Goal: Check status: Check status

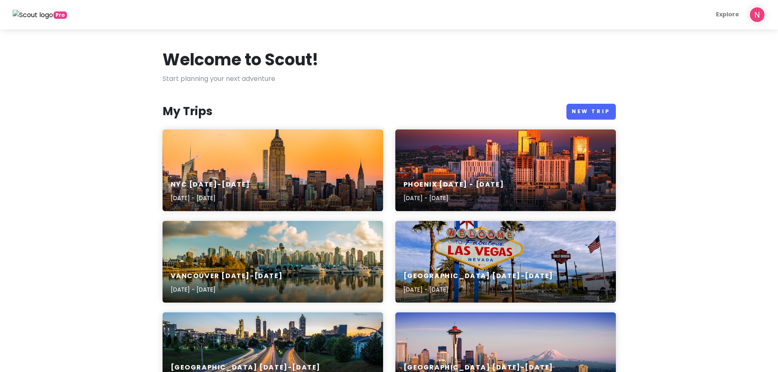
click at [327, 116] on div "My Trips New Trip" at bounding box center [388, 112] width 453 height 16
click at [511, 166] on div "Phoenix [DATE] - [DATE] [DATE] - [DATE]" at bounding box center [505, 170] width 220 height 82
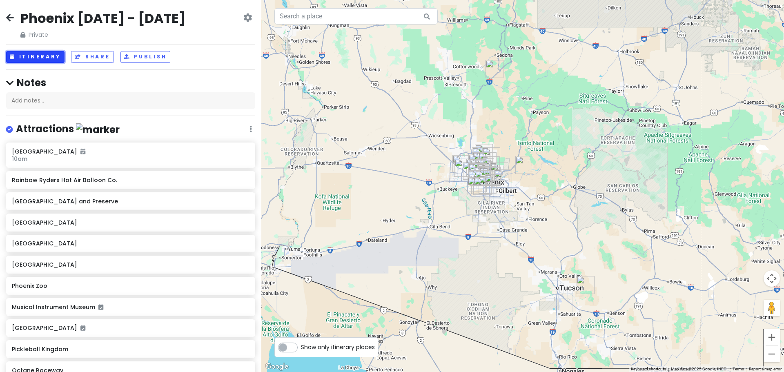
click at [19, 53] on button "Itinerary" at bounding box center [35, 57] width 58 height 12
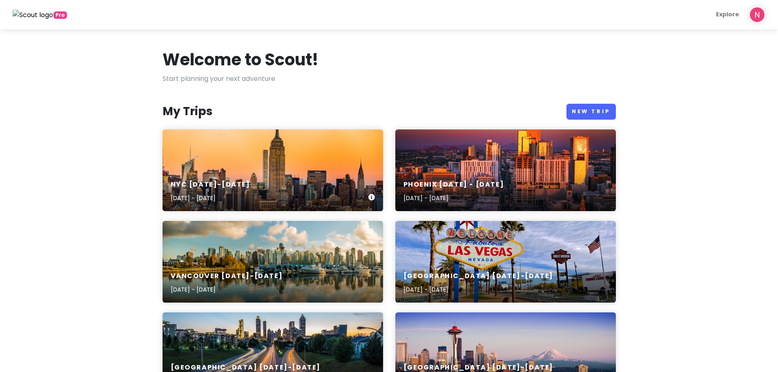
click at [253, 171] on div "NYC 1/15-1/20/26 Jan 15, 2026 - Jan 20, 2026" at bounding box center [272, 170] width 220 height 82
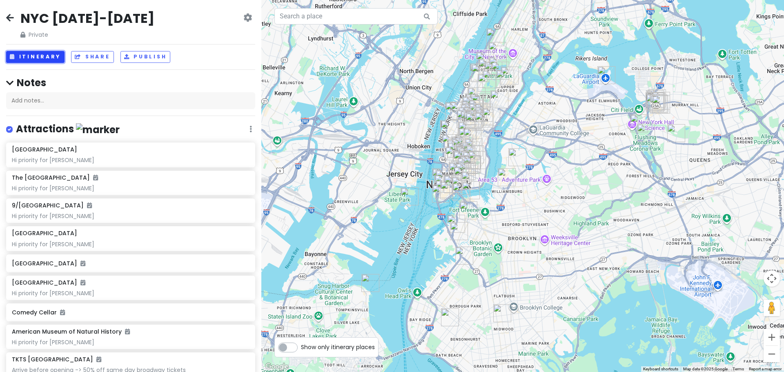
click at [34, 54] on button "Itinerary" at bounding box center [35, 57] width 58 height 12
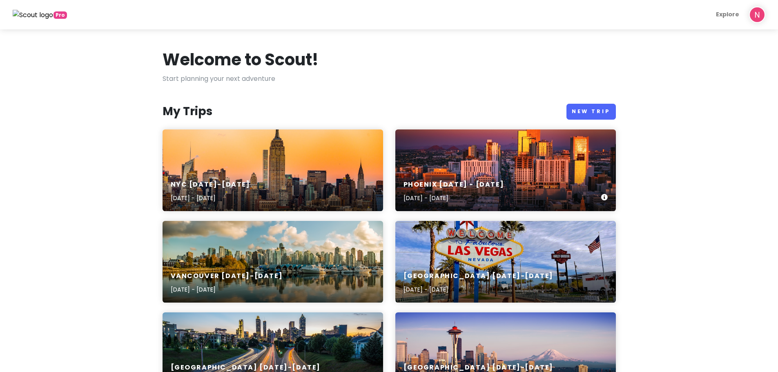
click at [495, 174] on div "Phoenix [DATE] - [DATE] [DATE] - [DATE]" at bounding box center [505, 191] width 220 height 39
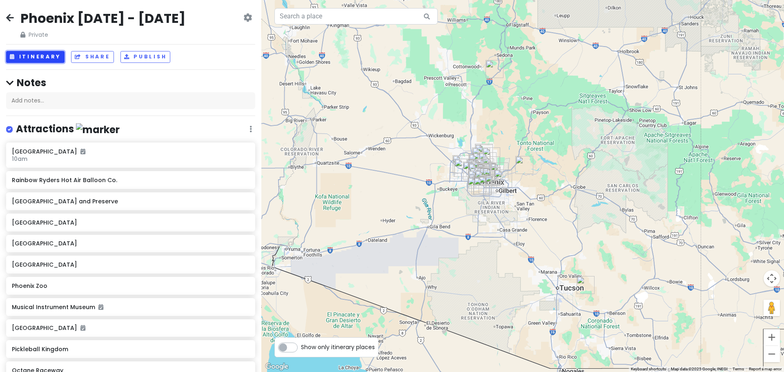
click at [29, 53] on button "Itinerary" at bounding box center [35, 57] width 58 height 12
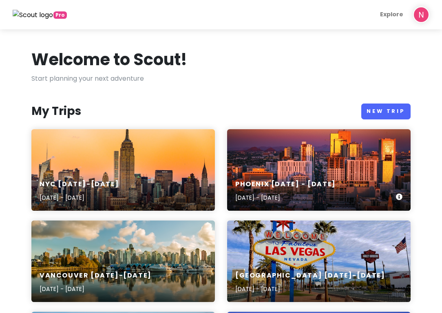
click at [349, 171] on div "Phoenix [DATE] - [DATE] [DATE] - [DATE]" at bounding box center [319, 170] width 184 height 82
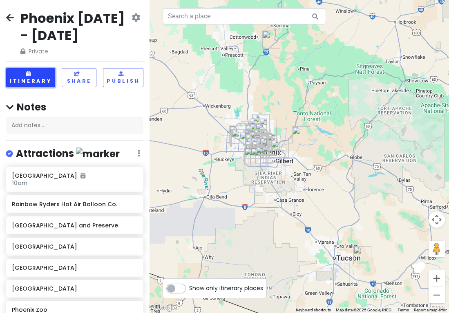
click at [36, 77] on button "Itinerary" at bounding box center [30, 77] width 49 height 19
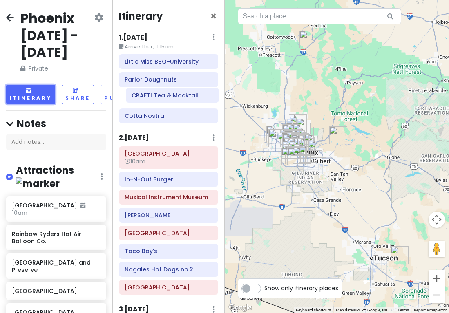
drag, startPoint x: 162, startPoint y: 234, endPoint x: 169, endPoint y: 100, distance: 134.5
click at [169, 100] on div "Itinerary × 1 . [DATE] Edit Day Notes Delete Day Arrive Thur, 11:15pm Little Mi…" at bounding box center [168, 156] width 112 height 313
click at [210, 114] on icon at bounding box center [212, 116] width 4 height 7
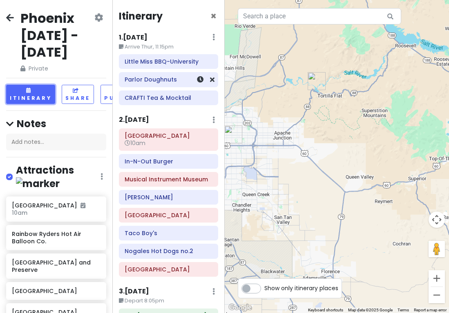
click at [165, 74] on div "Parlor Doughnuts" at bounding box center [168, 79] width 88 height 11
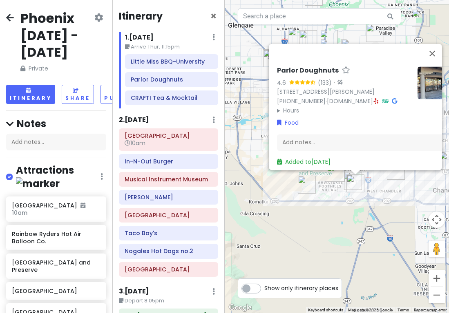
click at [360, 218] on div "Parlor Doughnuts 4.6 (133) · [STREET_ADDRESS][PERSON_NAME] [PHONE_NUMBER] · [DO…" at bounding box center [337, 156] width 225 height 313
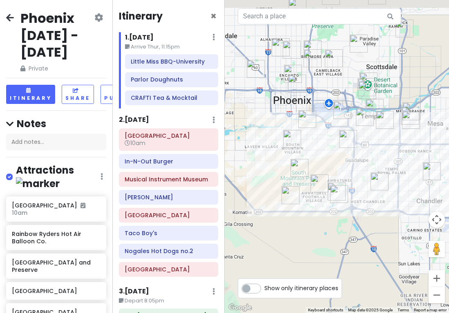
drag, startPoint x: 380, startPoint y: 206, endPoint x: 356, endPoint y: 224, distance: 29.8
click at [356, 224] on div at bounding box center [337, 156] width 225 height 313
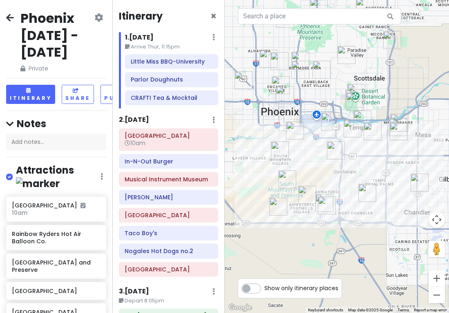
click at [329, 205] on img "Parlor Doughnuts" at bounding box center [327, 206] width 18 height 18
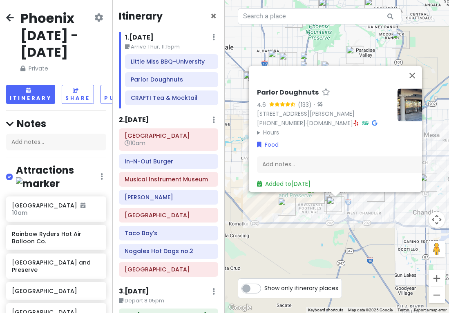
click at [320, 220] on div "Parlor Doughnuts 4.6 (133) · [STREET_ADDRESS][PERSON_NAME] [PHONE_NUMBER] · [DO…" at bounding box center [337, 156] width 225 height 313
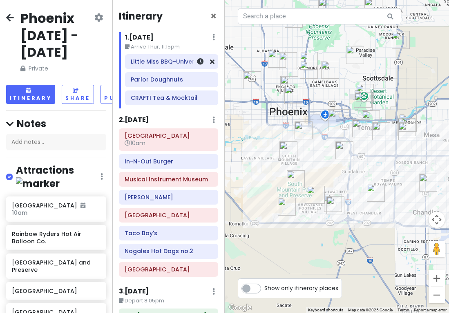
click at [162, 60] on h6 "Little Miss BBQ-University" at bounding box center [172, 61] width 82 height 7
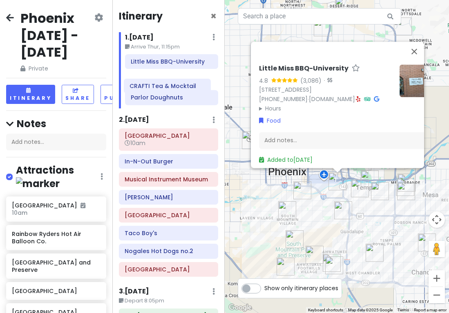
drag, startPoint x: 173, startPoint y: 100, endPoint x: 171, endPoint y: 83, distance: 17.6
click at [171, 83] on div "Little Miss BBQ-University Parlor Doughnuts CRAFTI Tea & Mocktail" at bounding box center [171, 81] width 105 height 54
click at [336, 234] on div "Little Miss BBQ-University 4.8 (3,086) · [STREET_ADDRESS] [PHONE_NUMBER] · [DOM…" at bounding box center [337, 156] width 225 height 313
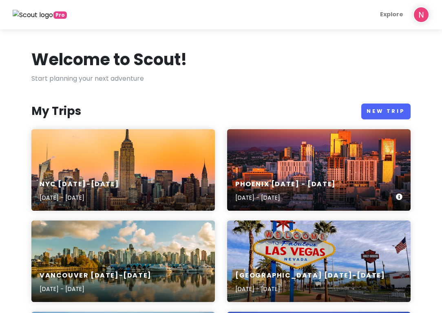
click at [332, 170] on div "Phoenix [DATE] - [DATE] [DATE] - [DATE]" at bounding box center [319, 170] width 184 height 82
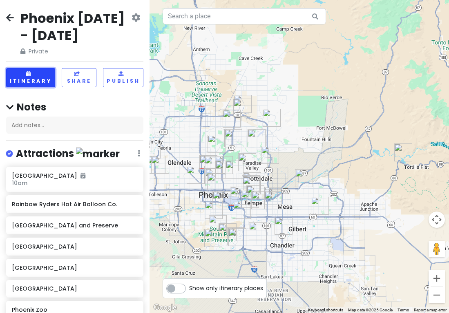
click at [22, 74] on button "Itinerary" at bounding box center [30, 77] width 49 height 19
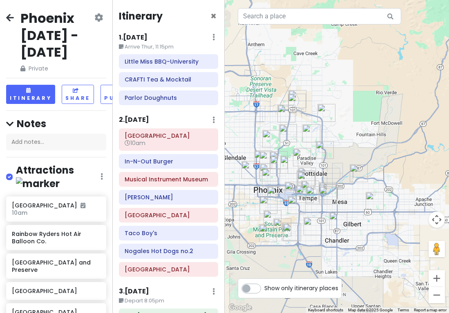
drag, startPoint x: 310, startPoint y: 252, endPoint x: 361, endPoint y: 231, distance: 55.3
click at [361, 231] on div at bounding box center [337, 156] width 225 height 313
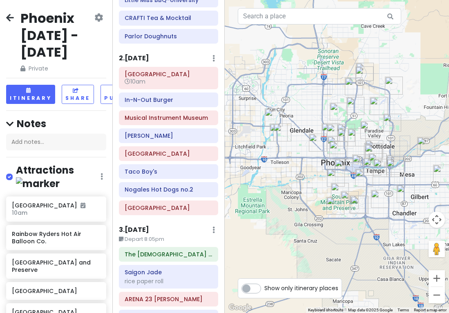
scroll to position [112, 0]
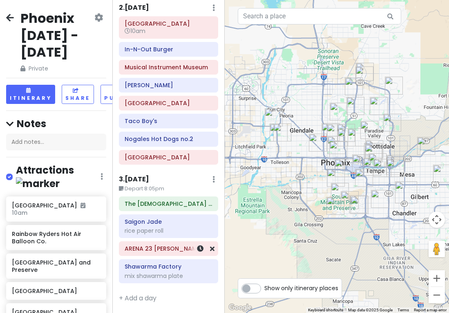
click at [160, 249] on h6 "ARENA 23 [PERSON_NAME]" at bounding box center [168, 248] width 88 height 7
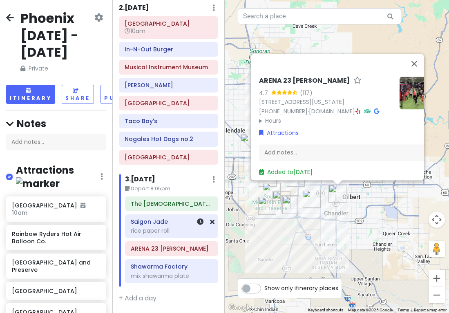
click at [166, 233] on div "rice paper roll" at bounding box center [172, 230] width 82 height 7
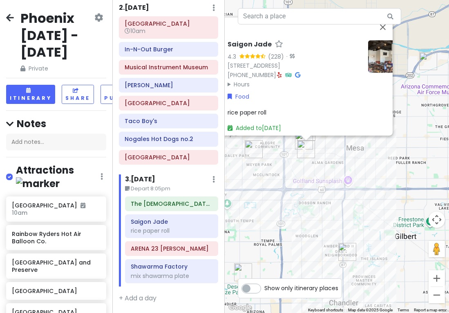
click at [332, 158] on div "Saigon Jade 4.3 (228) · 1948 W Broadway Rd Ste 103, Mesa, AZ 85202, USA (480) 2…" at bounding box center [337, 156] width 225 height 313
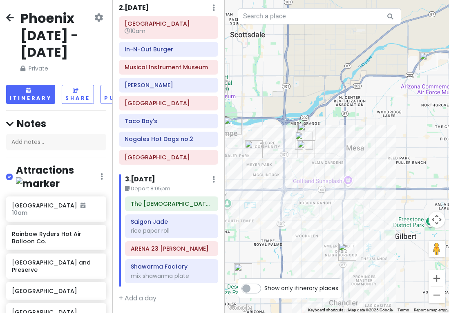
click at [300, 136] on img "CRAFTI Tea & Mocktail" at bounding box center [304, 141] width 18 height 18
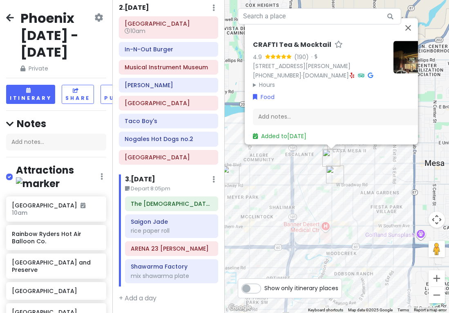
click at [336, 176] on img "Saigon Jade" at bounding box center [335, 175] width 18 height 18
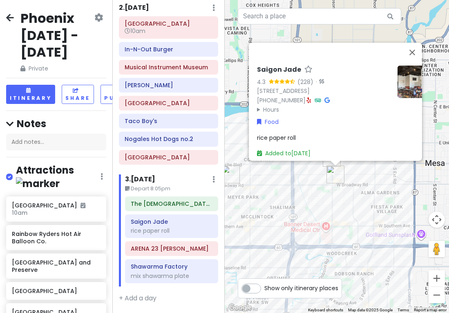
click at [323, 207] on div "Saigon Jade 4.3 (228) · 1948 W Broadway Rd Ste 103, Mesa, AZ 85202, USA (480) 2…" at bounding box center [337, 156] width 225 height 313
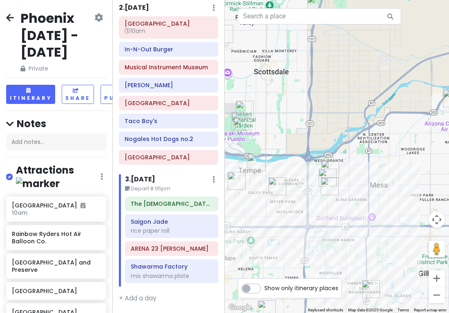
click at [274, 180] on img "JELATO 8∞" at bounding box center [277, 187] width 18 height 18
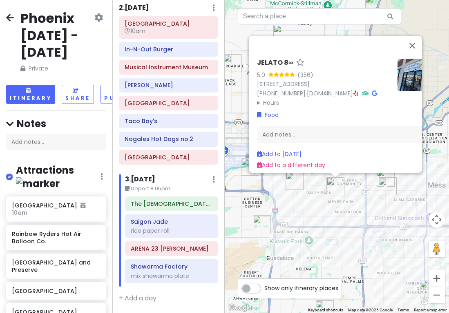
click at [308, 220] on div "JELATO 8∞ 5.0 (356) 1310 E Broadway Rd, Tempe, AZ 85282, USA (623) 212-6061 · j…" at bounding box center [337, 156] width 225 height 313
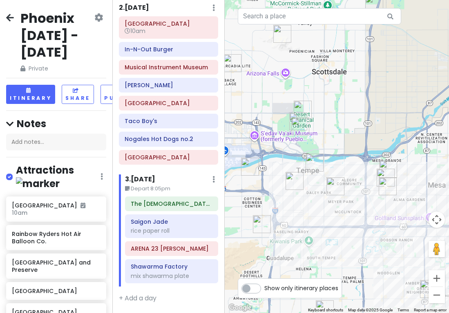
click at [313, 158] on img "Shawarma Factory" at bounding box center [314, 163] width 18 height 18
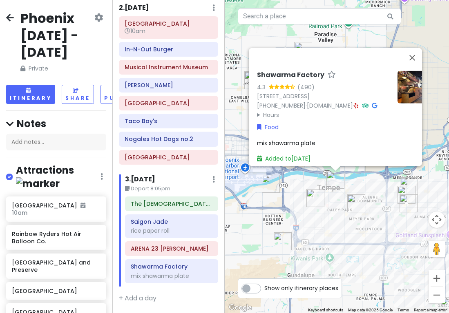
click at [313, 201] on img "The Church in Tempe" at bounding box center [315, 198] width 18 height 18
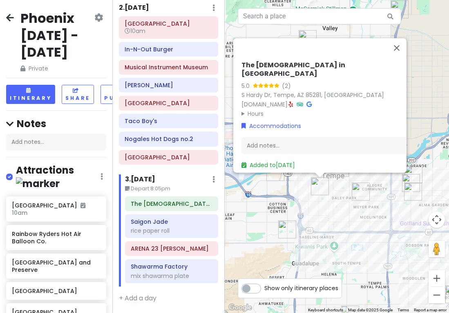
drag, startPoint x: 374, startPoint y: 231, endPoint x: 359, endPoint y: 218, distance: 20.3
click at [359, 218] on div "The Church in Tempe 5.0 (2) S Hardy Dr, Tempe, AZ 85281, USA www.churchintempe.…" at bounding box center [337, 156] width 225 height 313
click at [347, 218] on div "The Church in Tempe 5.0 (2) S Hardy Dr, Tempe, AZ 85281, USA www.churchintempe.…" at bounding box center [337, 156] width 225 height 313
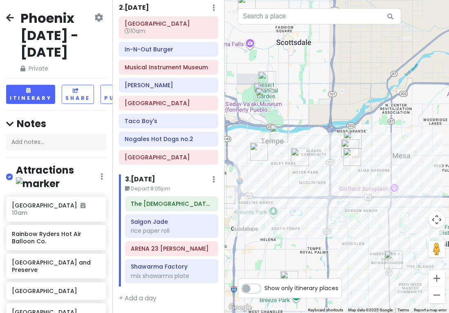
drag, startPoint x: 310, startPoint y: 205, endPoint x: 284, endPoint y: 185, distance: 33.2
click at [284, 185] on div at bounding box center [337, 156] width 225 height 313
click at [391, 261] on img "ARENA 23 Chandler" at bounding box center [393, 260] width 18 height 18
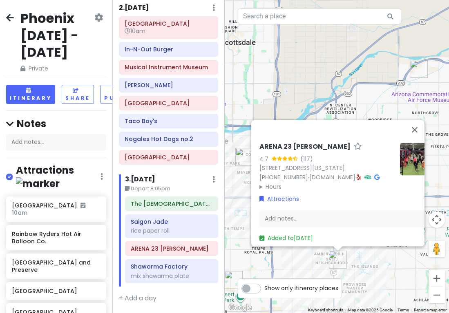
click at [358, 267] on div "ARENA 23 Chandler 4.7 (117) 2031 N Arizona Ave Suite 15, Chandler, AZ 85225, US…" at bounding box center [337, 156] width 225 height 313
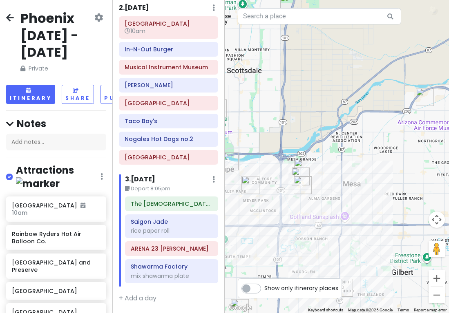
drag, startPoint x: 369, startPoint y: 213, endPoint x: 398, endPoint y: 274, distance: 67.7
click at [394, 275] on div at bounding box center [337, 156] width 225 height 313
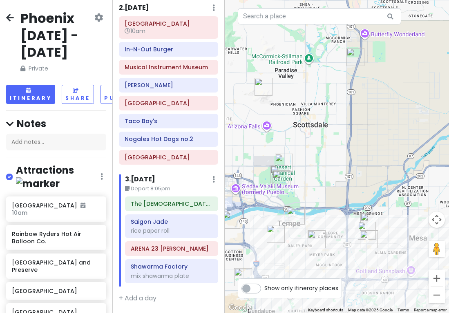
drag, startPoint x: 296, startPoint y: 229, endPoint x: 327, endPoint y: 231, distance: 30.7
click at [327, 231] on div "To navigate, press the arrow keys." at bounding box center [337, 156] width 225 height 313
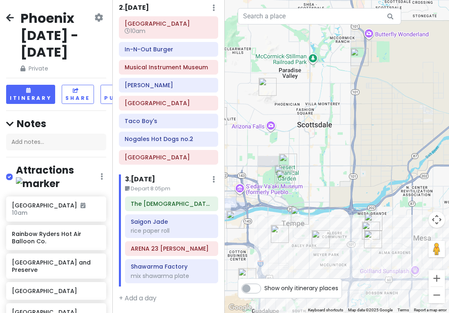
click at [318, 239] on img "JELATO 8∞" at bounding box center [320, 240] width 18 height 18
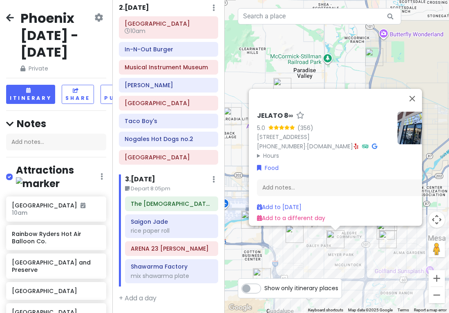
click at [347, 268] on div "JELATO 8∞ 5.0 (356) 1310 E Broadway Rd, Tempe, AZ 85282, USA (623) 212-6061 · j…" at bounding box center [337, 156] width 225 height 313
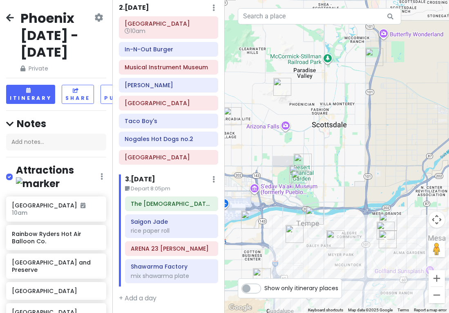
click at [308, 216] on img "Shawarma Factory" at bounding box center [314, 216] width 18 height 18
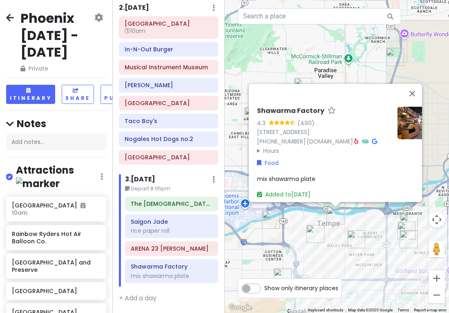
click at [271, 220] on img "Little Miss BBQ-University" at bounding box center [271, 220] width 18 height 18
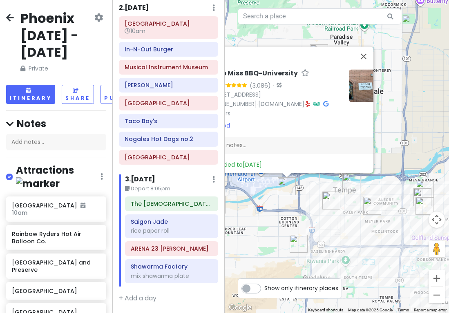
drag, startPoint x: 354, startPoint y: 234, endPoint x: 333, endPoint y: 216, distance: 27.8
click at [327, 216] on div "Little Miss BBQ-University 4.8 (3,086) · [STREET_ADDRESS] [PHONE_NUMBER] · [DOM…" at bounding box center [337, 156] width 225 height 313
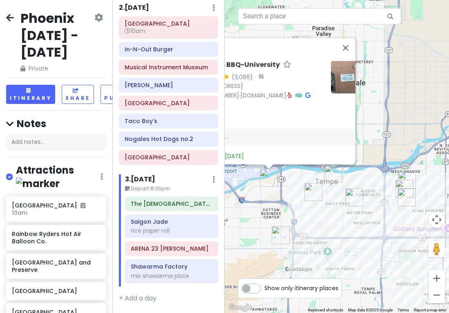
click at [398, 198] on img "Saigon Jade" at bounding box center [406, 198] width 18 height 18
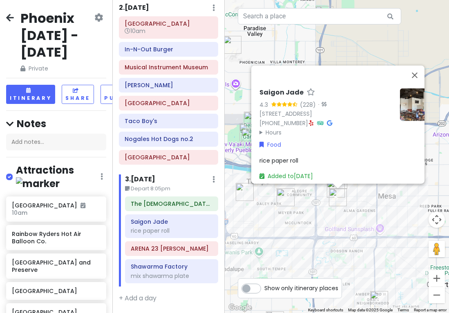
click at [288, 194] on img "JELATO 8∞" at bounding box center [285, 198] width 18 height 18
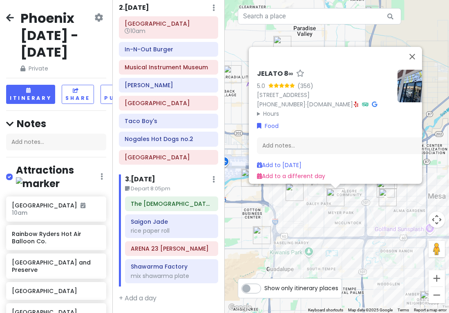
click at [343, 100] on div "JELATO 8∞ 5.0 (356) 1310 E Broadway Rd, Tempe, AZ 85282, USA (623) 212-6061 · j…" at bounding box center [324, 94] width 134 height 49
click at [354, 102] on icon at bounding box center [356, 105] width 4 height 6
